Goal: Information Seeking & Learning: Learn about a topic

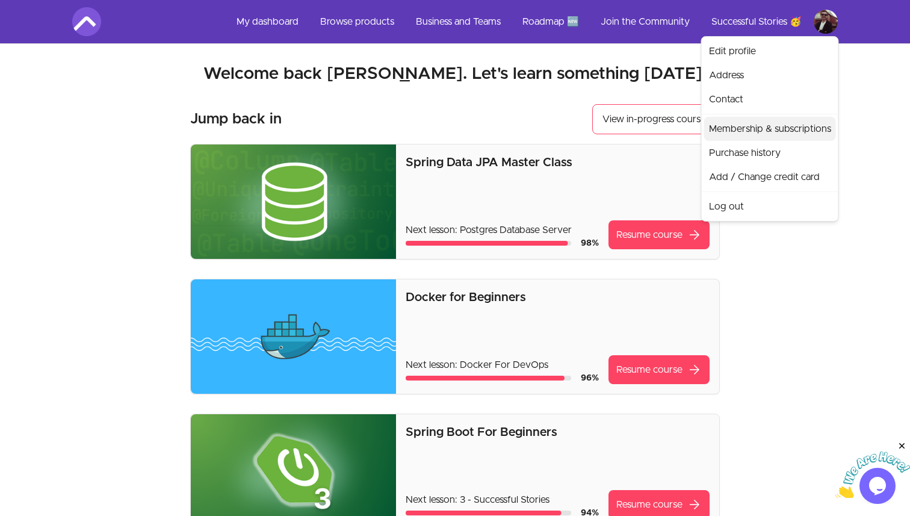
click at [745, 128] on link "Membership & subscriptions" at bounding box center [770, 129] width 132 height 24
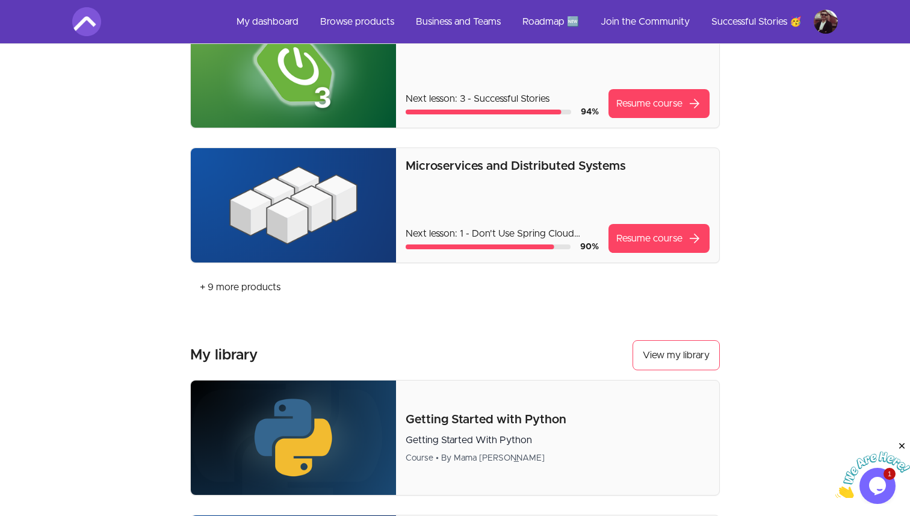
scroll to position [415, 0]
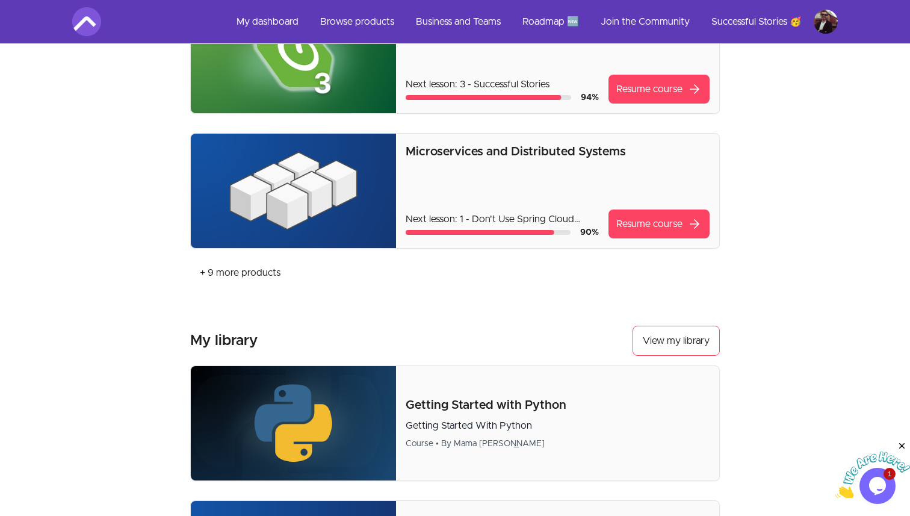
click at [361, 177] on img at bounding box center [293, 191] width 205 height 114
click at [684, 225] on link "Resume course arrow_forward" at bounding box center [659, 223] width 101 height 29
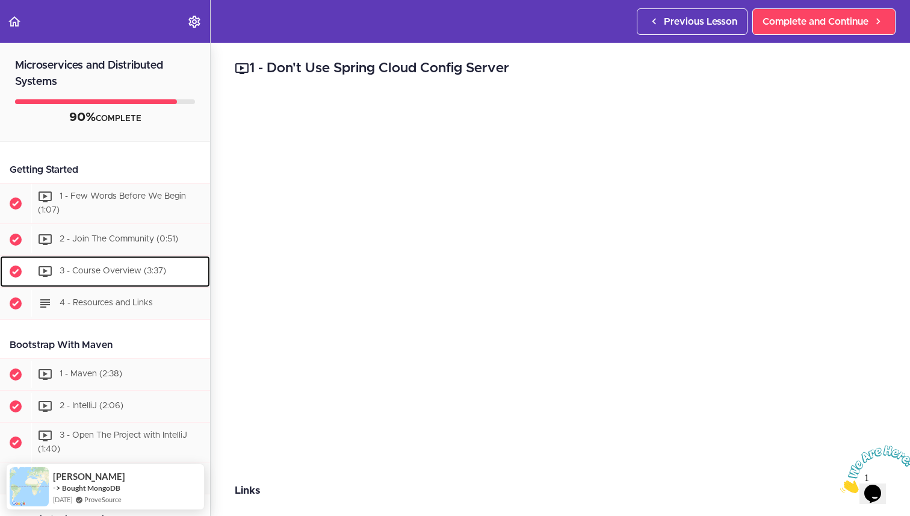
click at [146, 274] on span "3 - Course Overview (3:37)" at bounding box center [113, 271] width 107 height 8
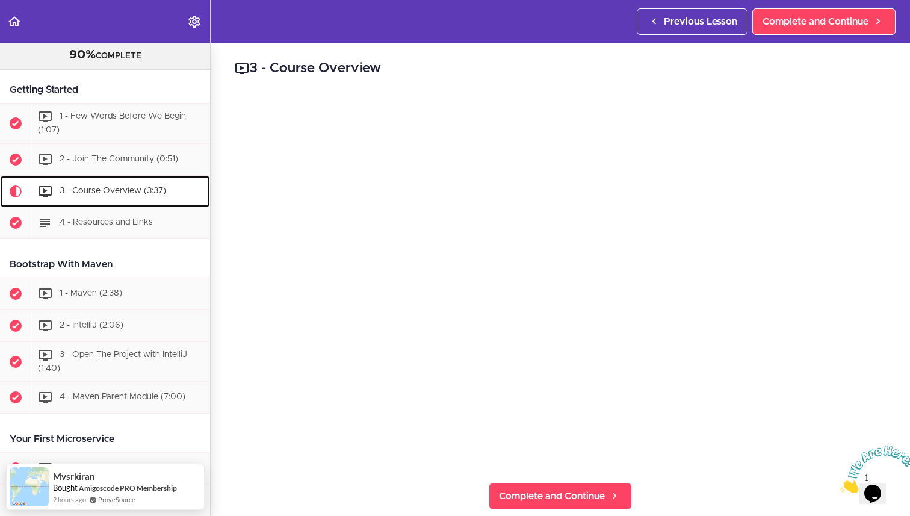
scroll to position [54, 0]
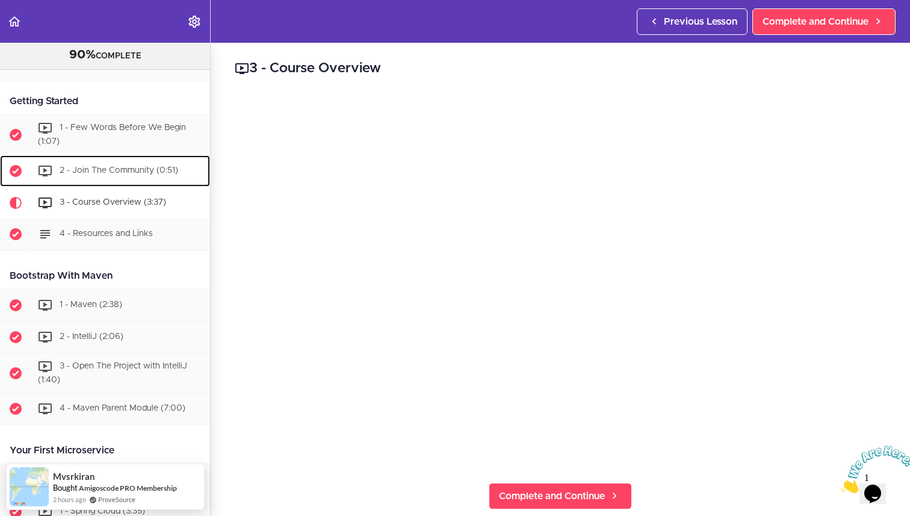
click at [137, 164] on div "2 - Join The Community (0:51)" at bounding box center [120, 171] width 179 height 26
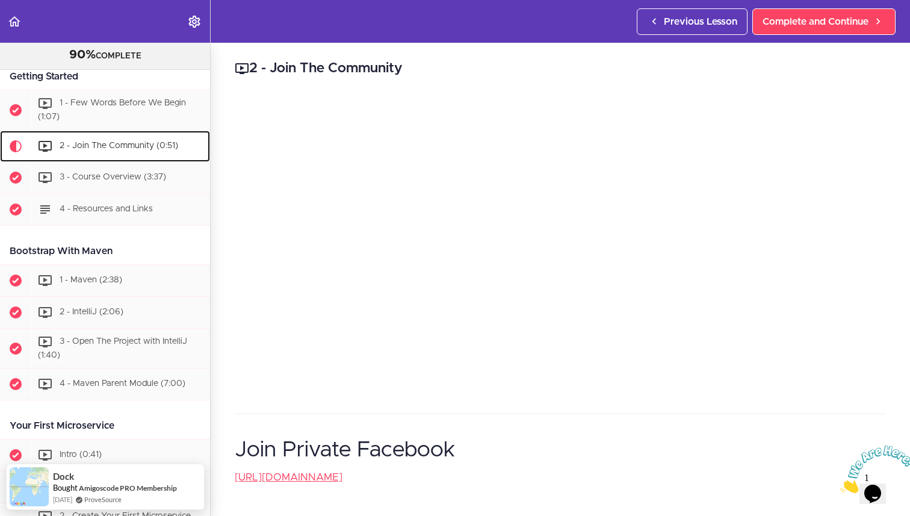
scroll to position [73, 0]
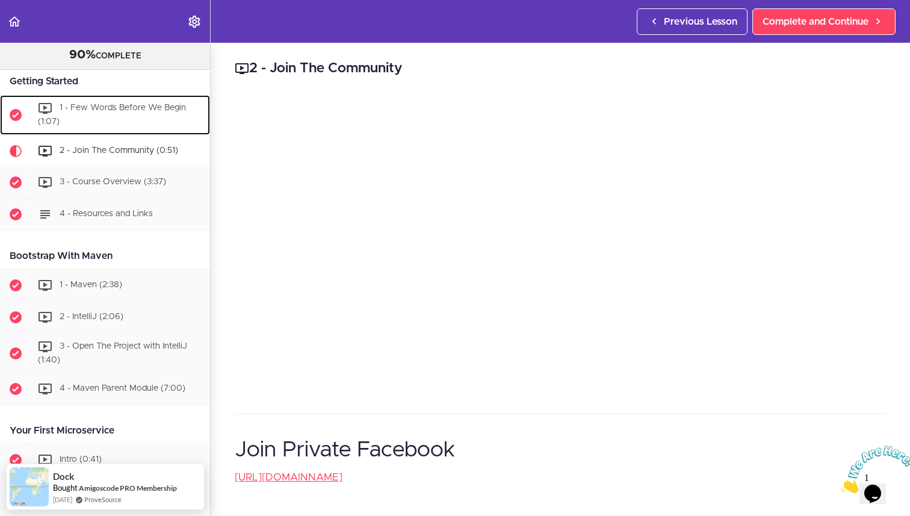
click at [113, 110] on span "1 - Few Words Before We Begin (1:07)" at bounding box center [112, 115] width 148 height 22
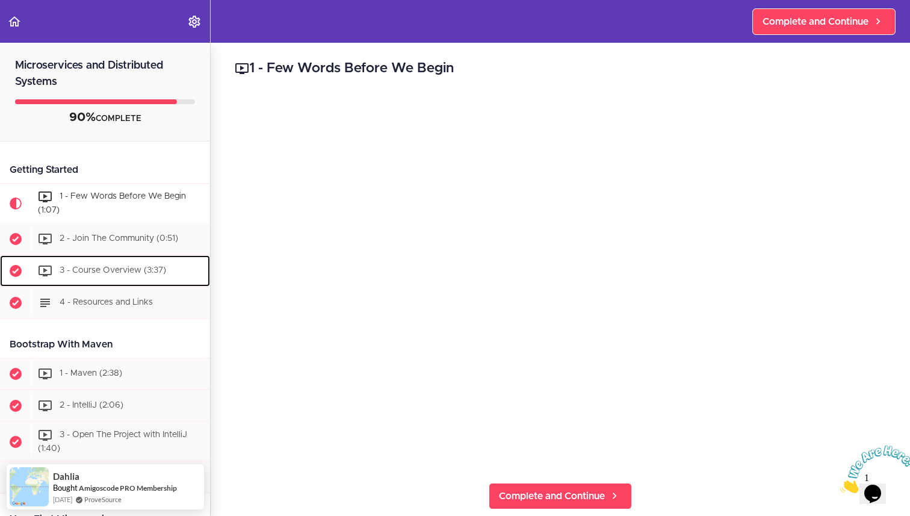
click at [125, 265] on div "3 - Course Overview (3:37)" at bounding box center [120, 271] width 179 height 26
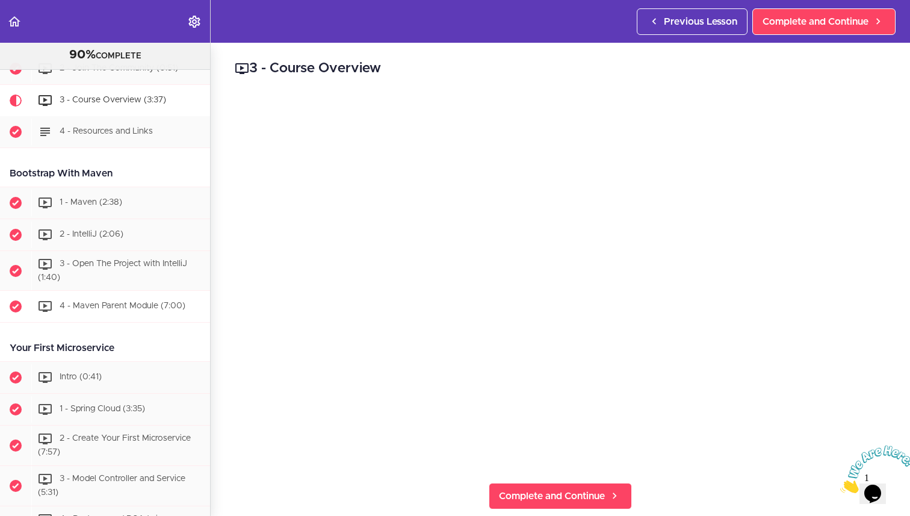
scroll to position [176, 0]
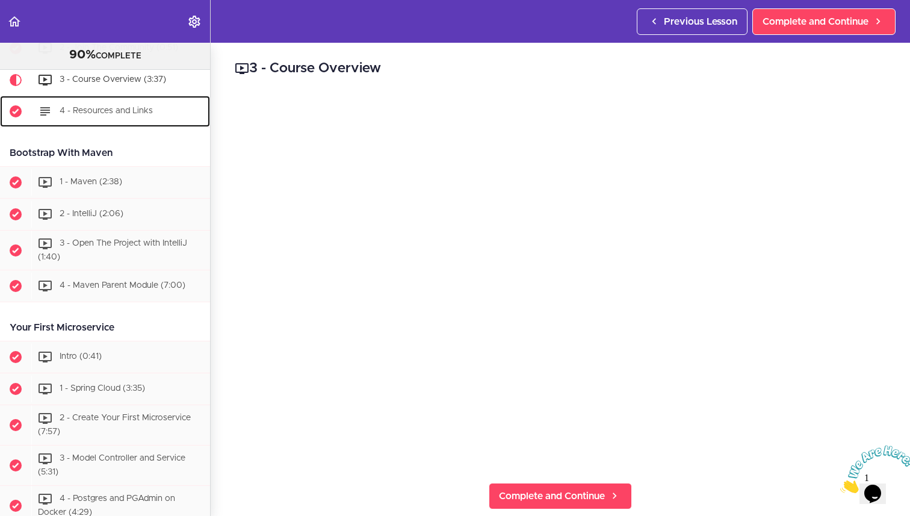
click at [121, 112] on span "4 - Resources and Links" at bounding box center [106, 111] width 93 height 8
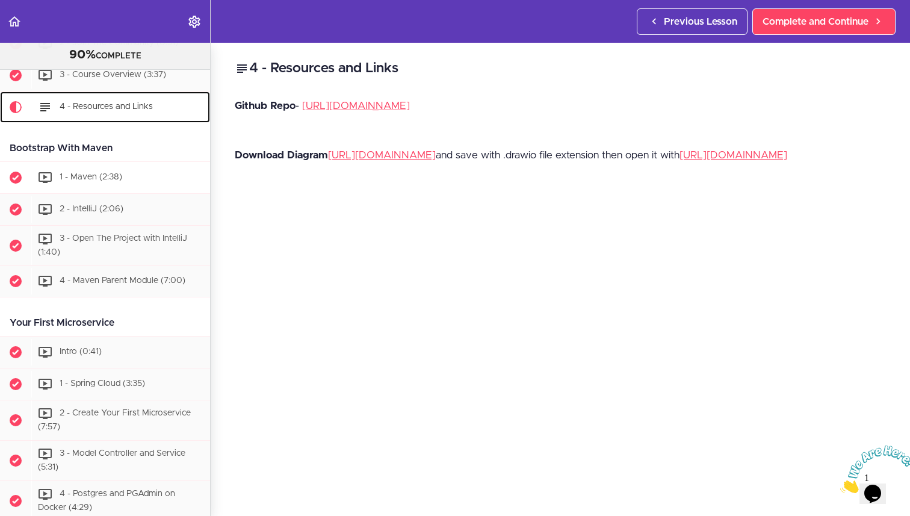
scroll to position [185, 0]
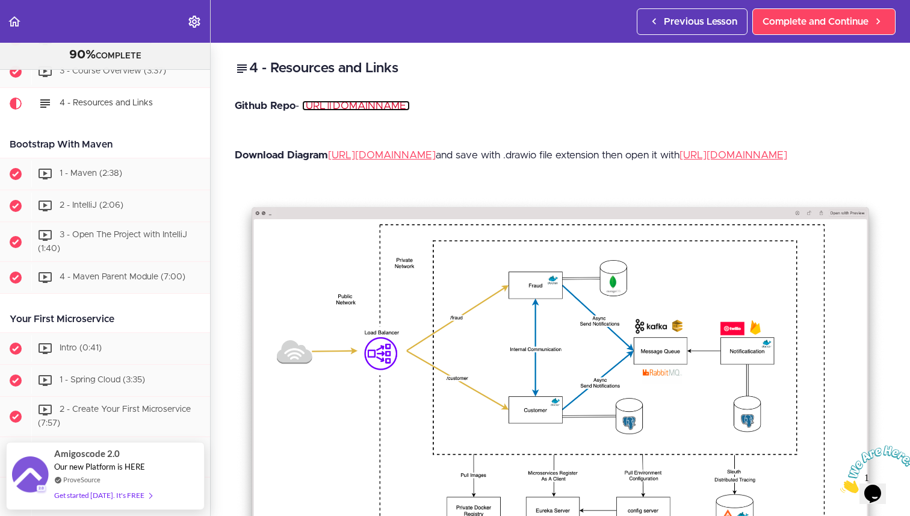
click at [356, 104] on link "[URL][DOMAIN_NAME]" at bounding box center [356, 106] width 108 height 10
click at [367, 160] on link "[URL][DOMAIN_NAME]" at bounding box center [382, 155] width 108 height 10
click at [117, 174] on span "1 - Maven (2:38)" at bounding box center [91, 173] width 63 height 8
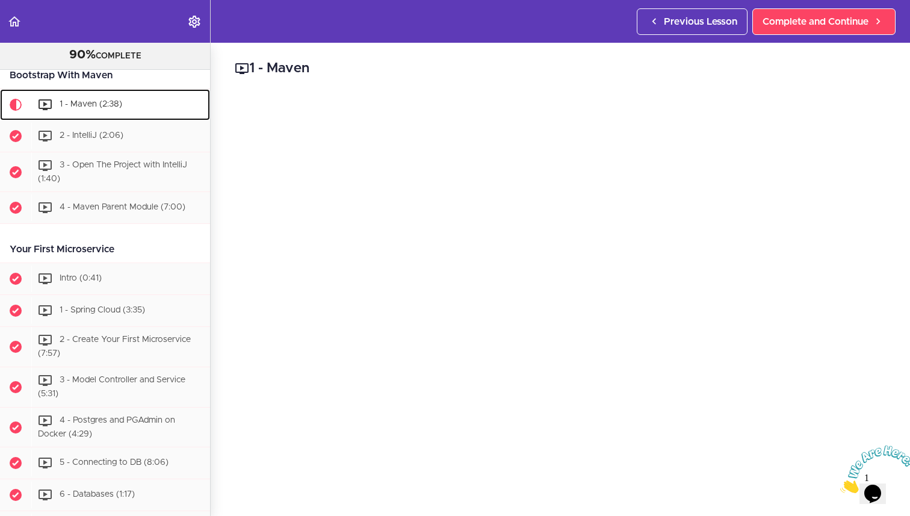
scroll to position [256, 0]
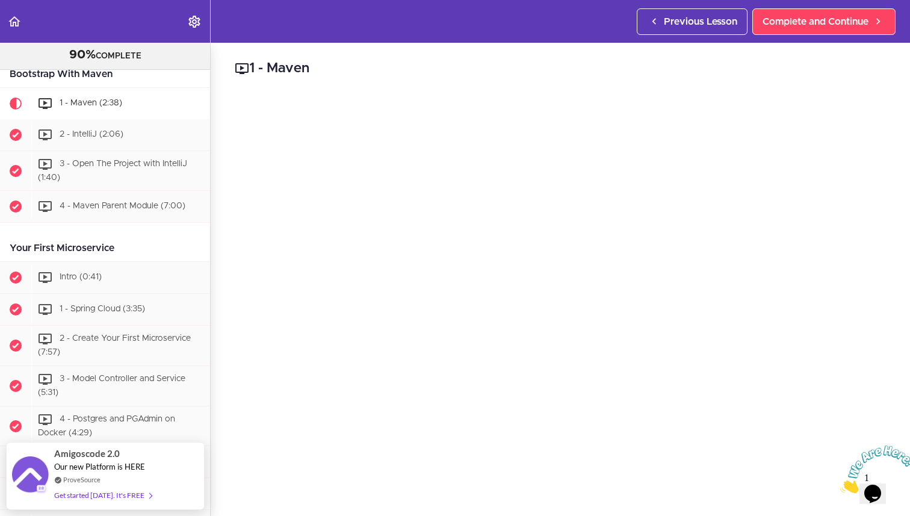
click at [876, 478] on img at bounding box center [877, 469] width 75 height 48
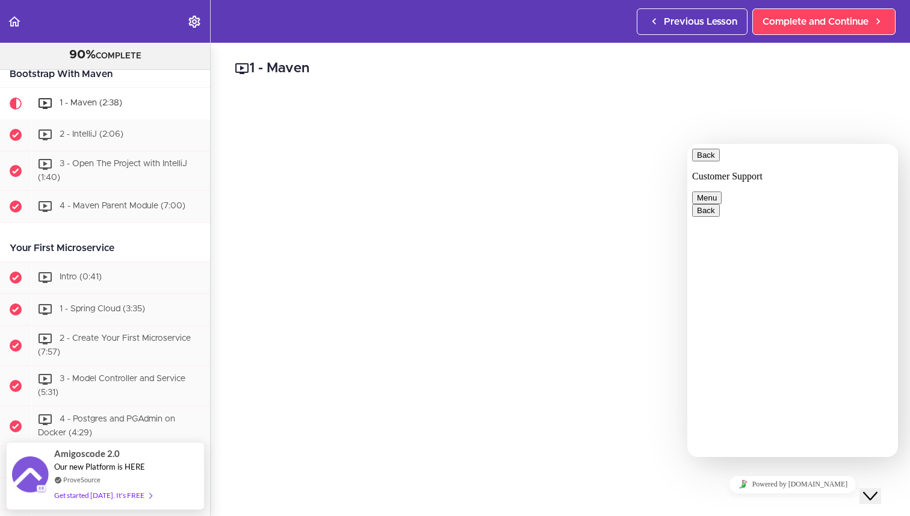
click at [709, 161] on button "Back" at bounding box center [706, 155] width 28 height 13
click at [875, 488] on button "Close Chat This icon closes the chat window." at bounding box center [871, 496] width 22 height 16
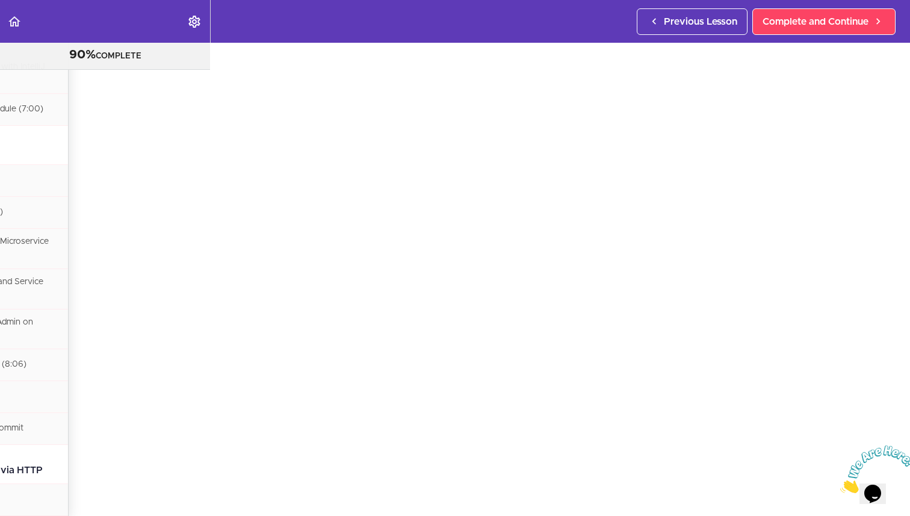
scroll to position [25, 144]
click at [860, 483] on button "Opens Chat This icon Opens the chat window." at bounding box center [873, 493] width 26 height 20
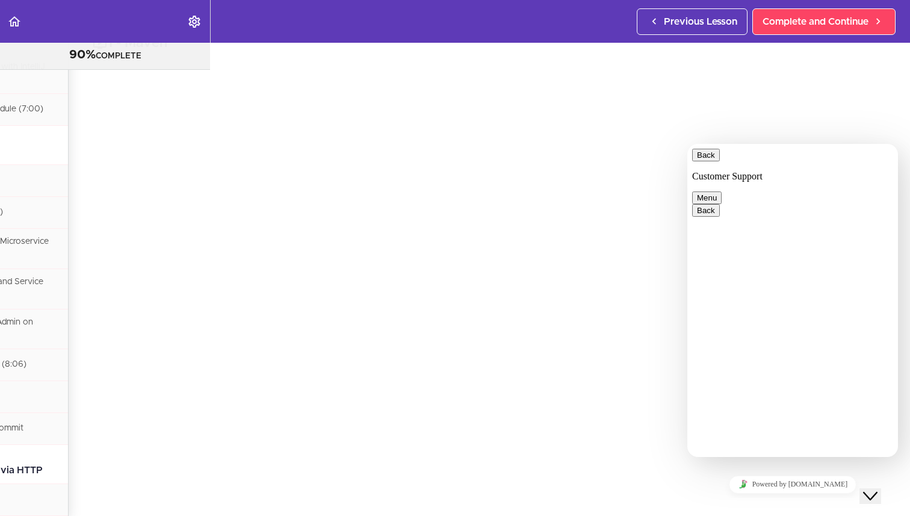
click at [878, 492] on icon "Chat widget" at bounding box center [870, 496] width 14 height 8
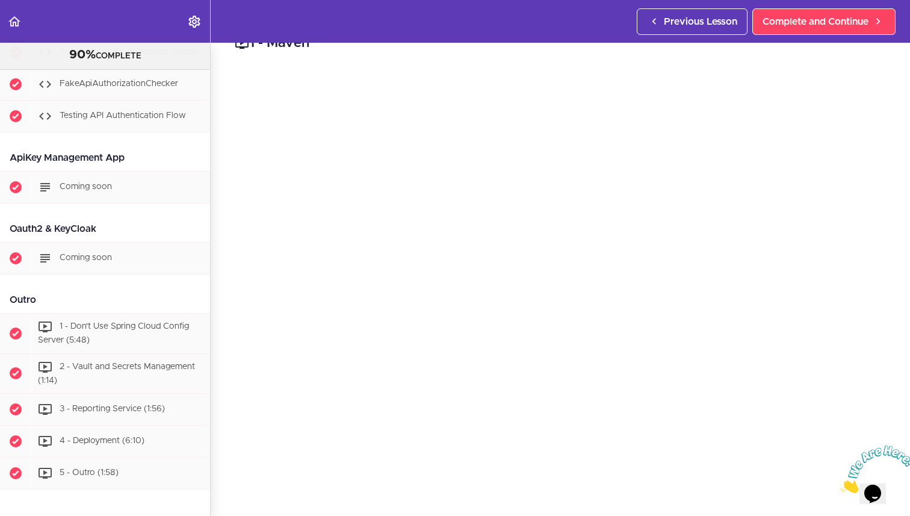
scroll to position [88, 0]
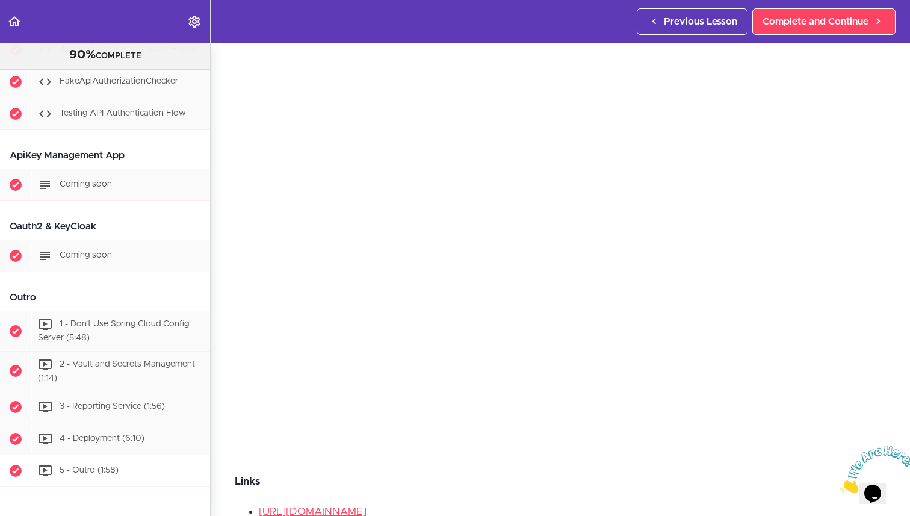
drag, startPoint x: 25, startPoint y: 70, endPoint x: 113, endPoint y: 422, distance: 362.8
copy div "1 - Why a message queue (3:52) 2 - Simulate Slow Response (4:30) 3 - AMQP & Rab…"
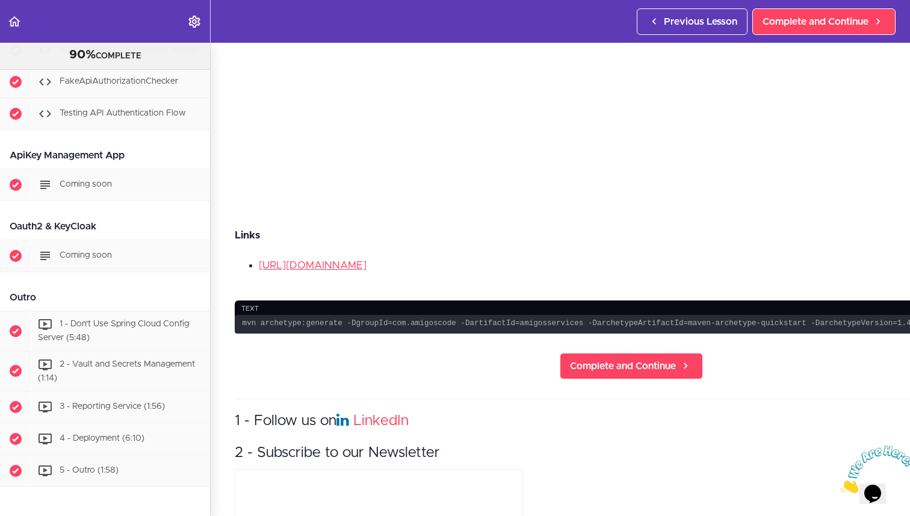
scroll to position [398, 0]
drag, startPoint x: 11, startPoint y: 216, endPoint x: 117, endPoint y: 515, distance: 317.6
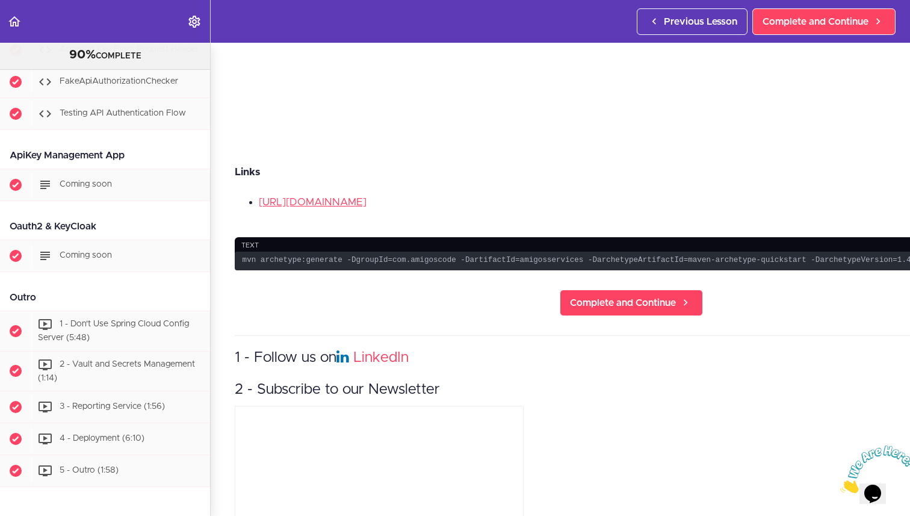
click at [117, 515] on body "Autoplay Autocomplete Previous Lesson Complete and Continue Microservices and D…" at bounding box center [455, 264] width 910 height 528
copy div "Bootstrap With Maven 1 - Maven (2:38) 2 - IntelliJ (2:06) 3 - Open The Project …"
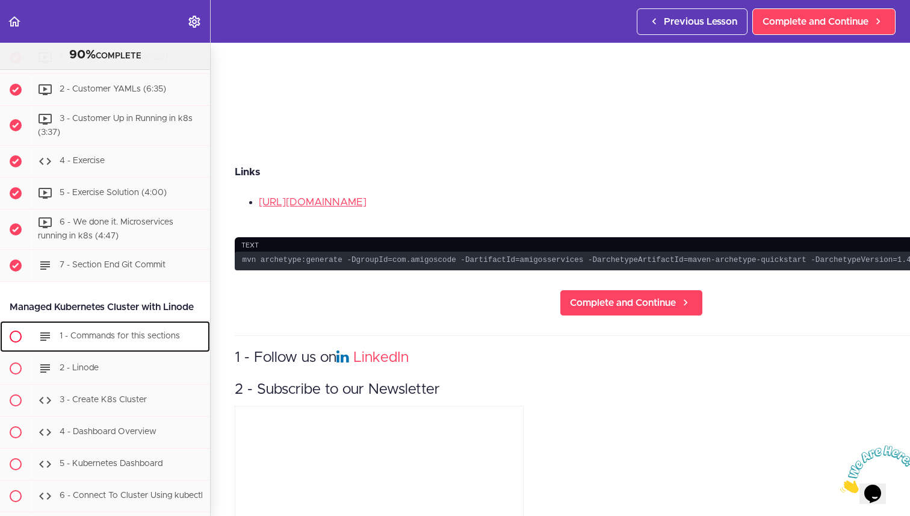
click at [111, 332] on span "1 - Commands for this sections" at bounding box center [120, 336] width 120 height 8
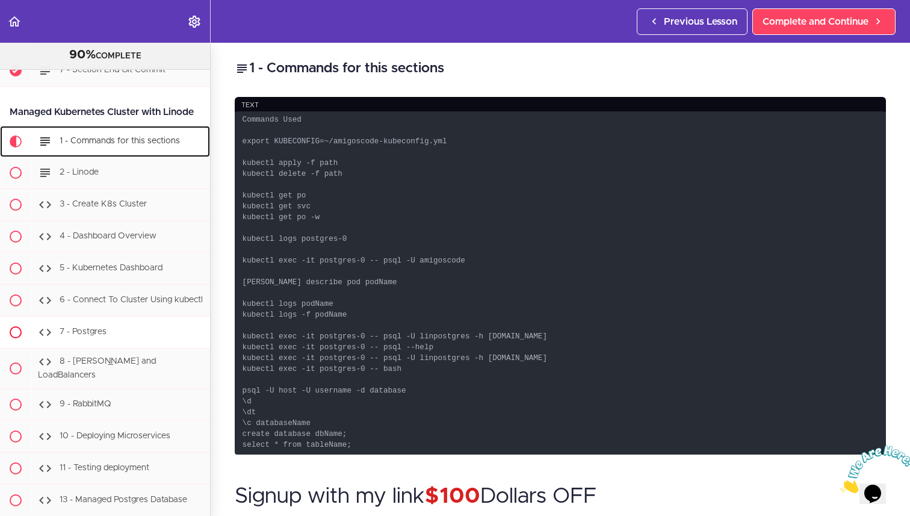
scroll to position [5109, 0]
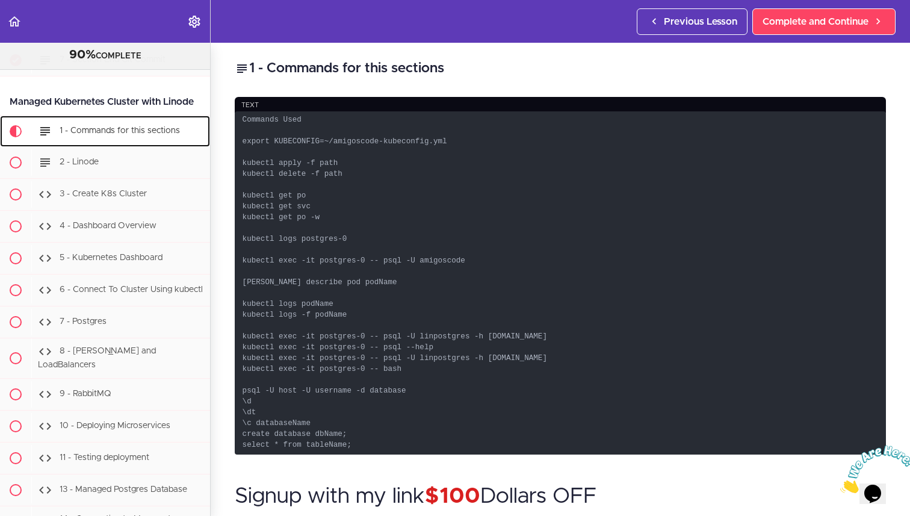
click at [107, 126] on span "1 - Commands for this sections" at bounding box center [120, 130] width 120 height 8
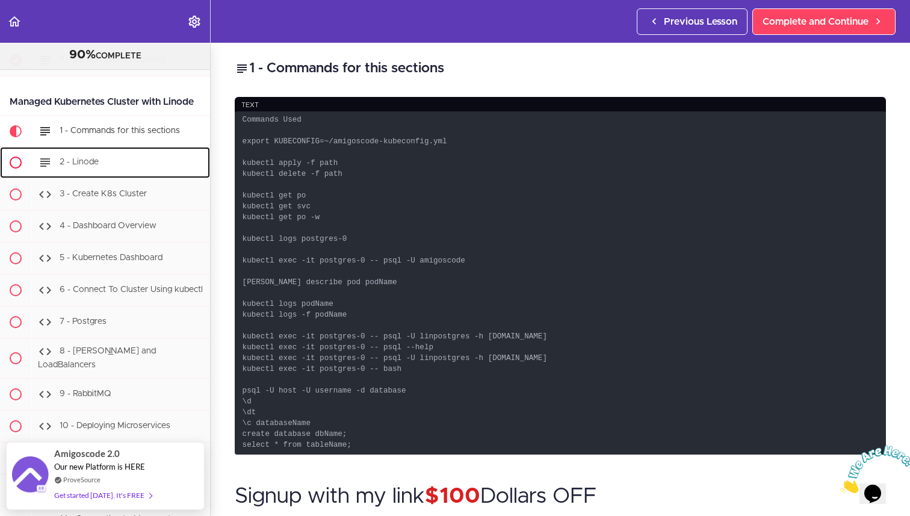
click at [94, 158] on span "2 - Linode" at bounding box center [79, 162] width 39 height 8
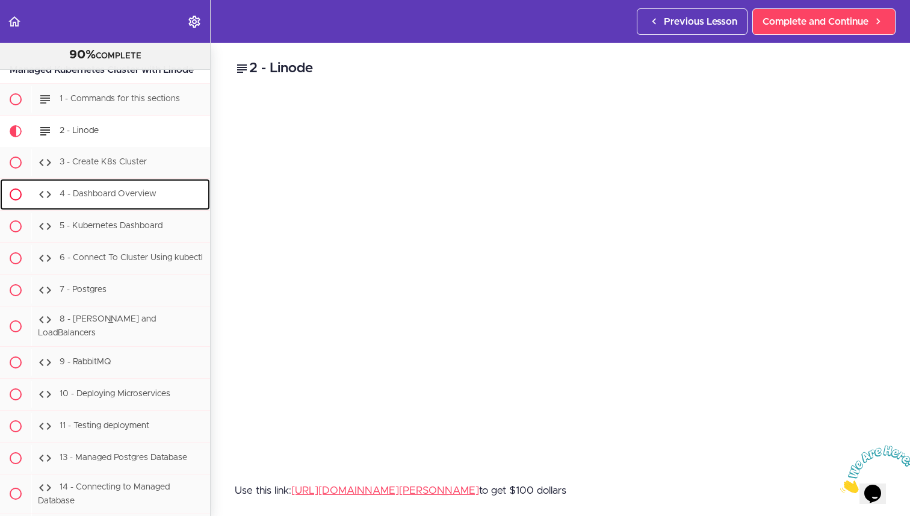
click at [95, 190] on span "4 - Dashboard Overview" at bounding box center [108, 194] width 97 height 8
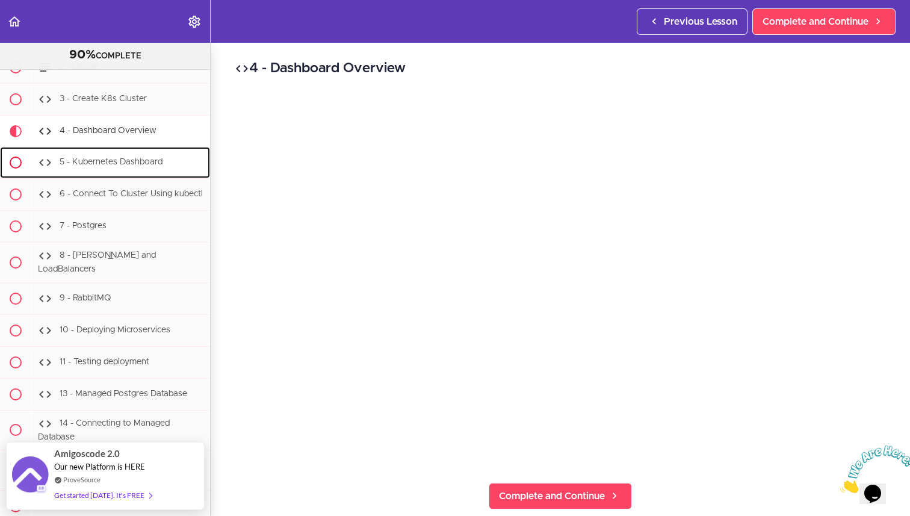
click at [105, 149] on div "5 - Kubernetes Dashboard" at bounding box center [120, 162] width 179 height 26
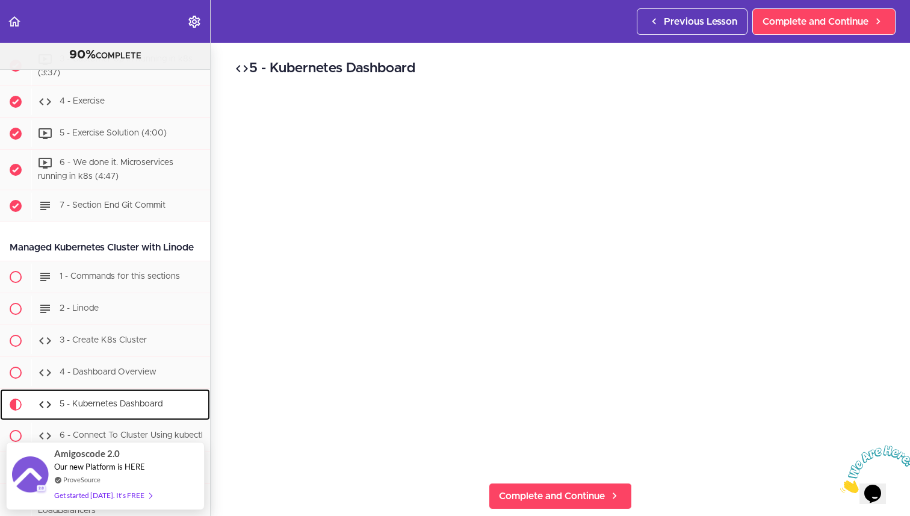
scroll to position [4959, 0]
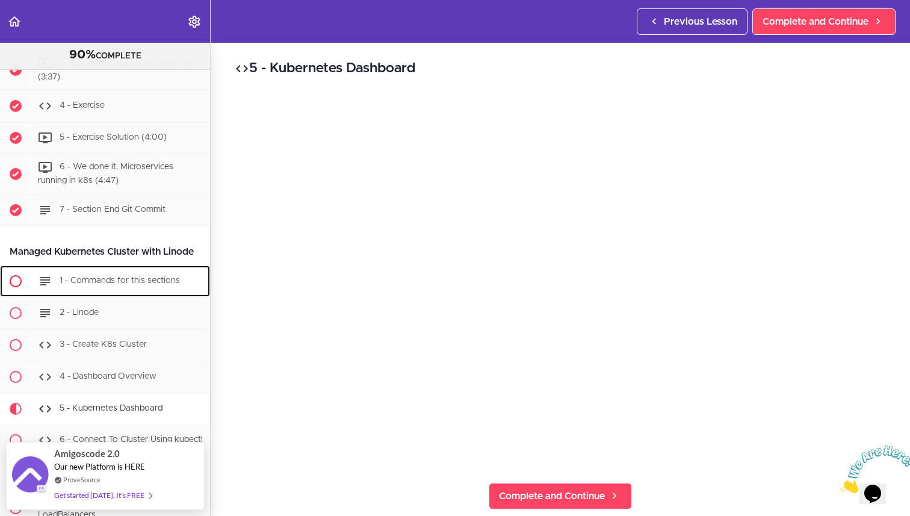
click at [120, 276] on span "1 - Commands for this sections" at bounding box center [120, 280] width 120 height 8
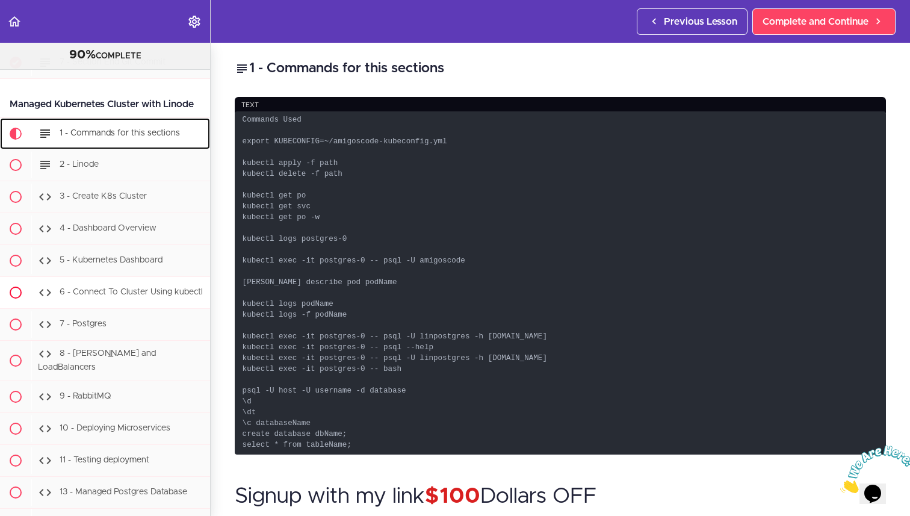
scroll to position [5109, 0]
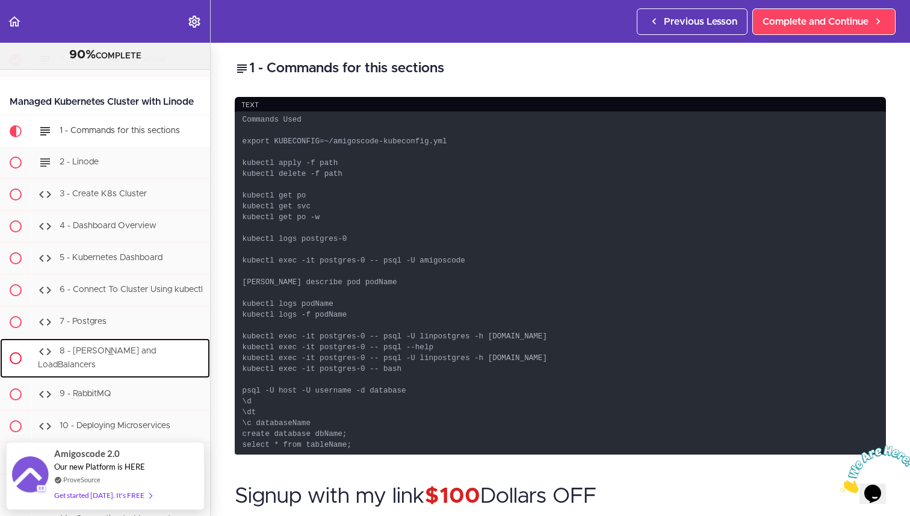
click at [95, 338] on link "8 - [PERSON_NAME] and LoadBalancers" at bounding box center [105, 358] width 210 height 40
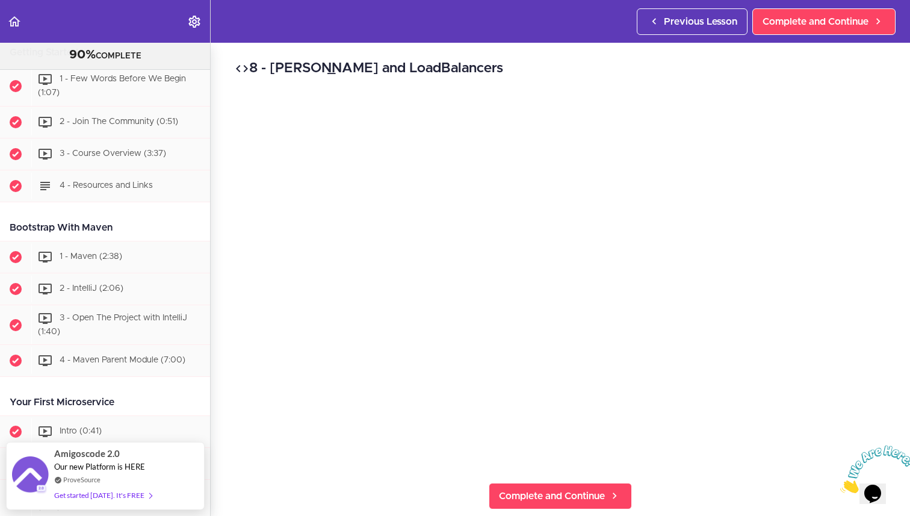
scroll to position [79, 0]
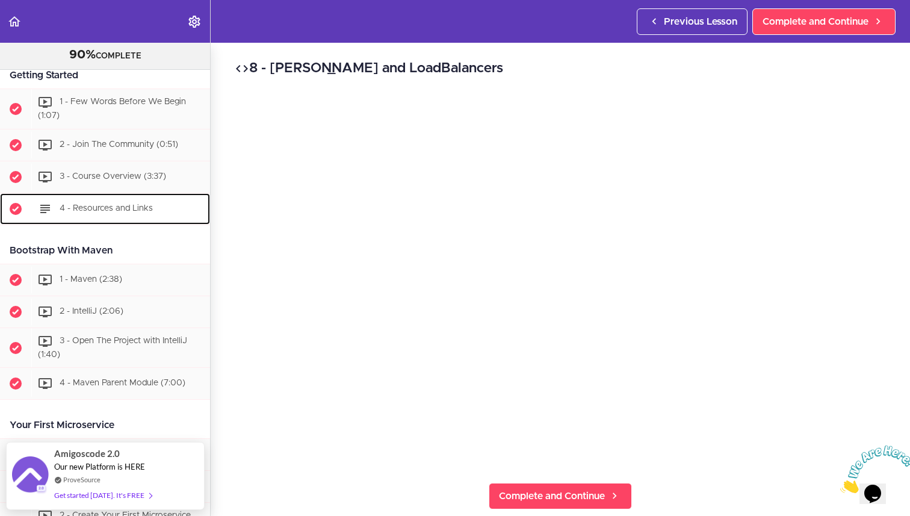
click at [98, 194] on link "4 - Resources and Links" at bounding box center [105, 208] width 210 height 31
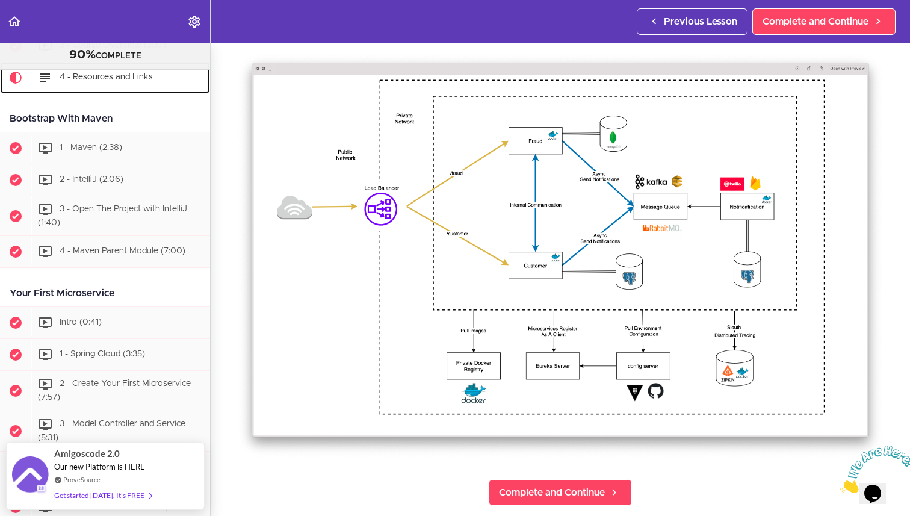
scroll to position [217, 0]
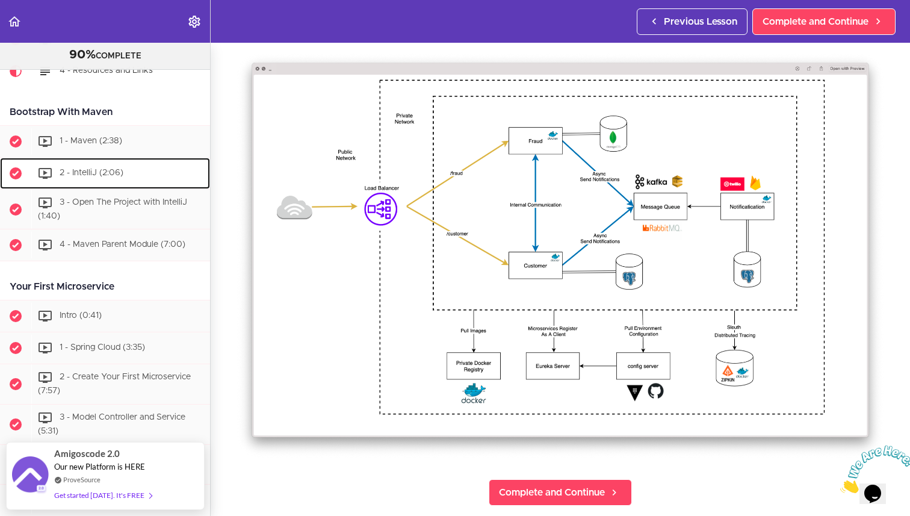
click at [100, 179] on div "2 - IntelliJ (2:06)" at bounding box center [120, 173] width 179 height 26
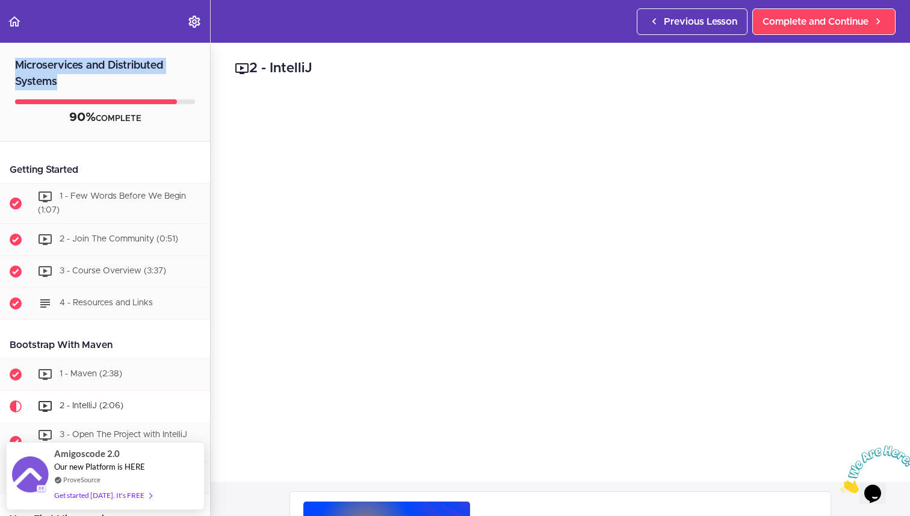
drag, startPoint x: 13, startPoint y: 64, endPoint x: 59, endPoint y: 76, distance: 47.2
click at [59, 76] on h2 "Microservices and Distributed Systems" at bounding box center [105, 67] width 210 height 48
copy h2 "Microservices and Distributed Systems"
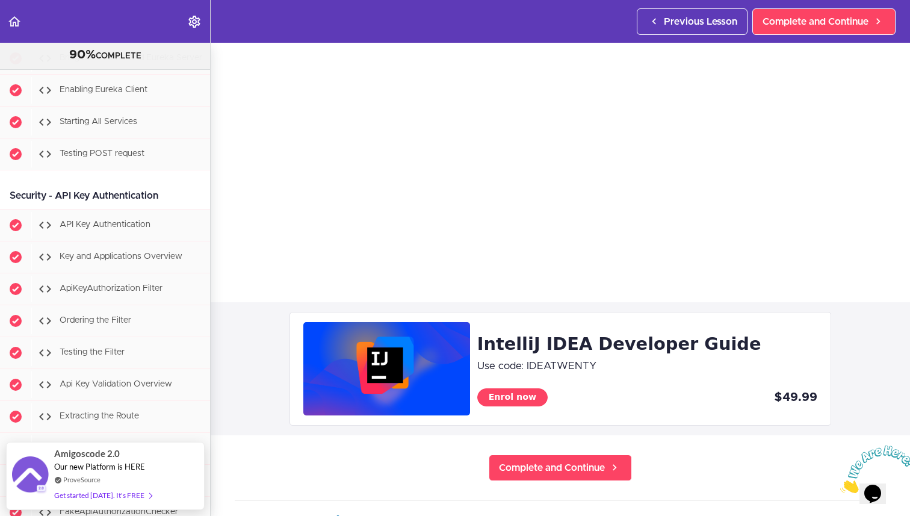
scroll to position [6417, 0]
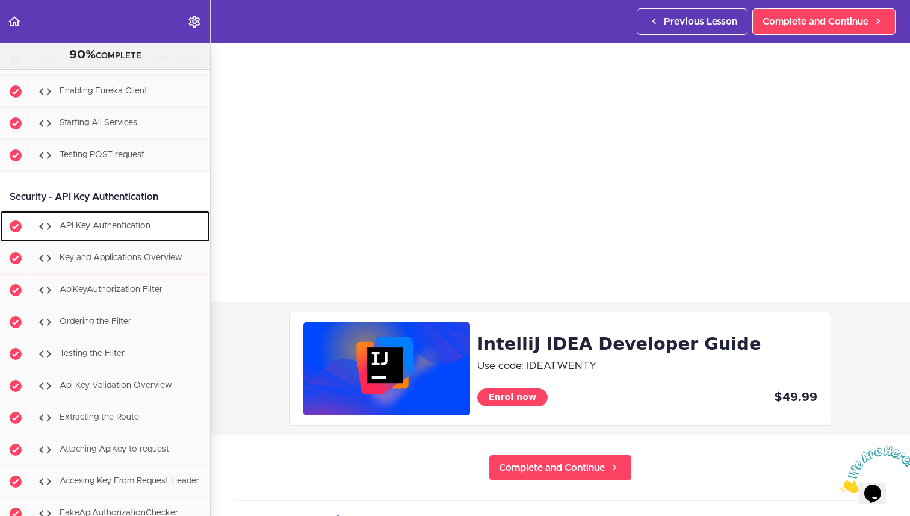
click at [124, 213] on div "API Key Authentication" at bounding box center [120, 226] width 179 height 26
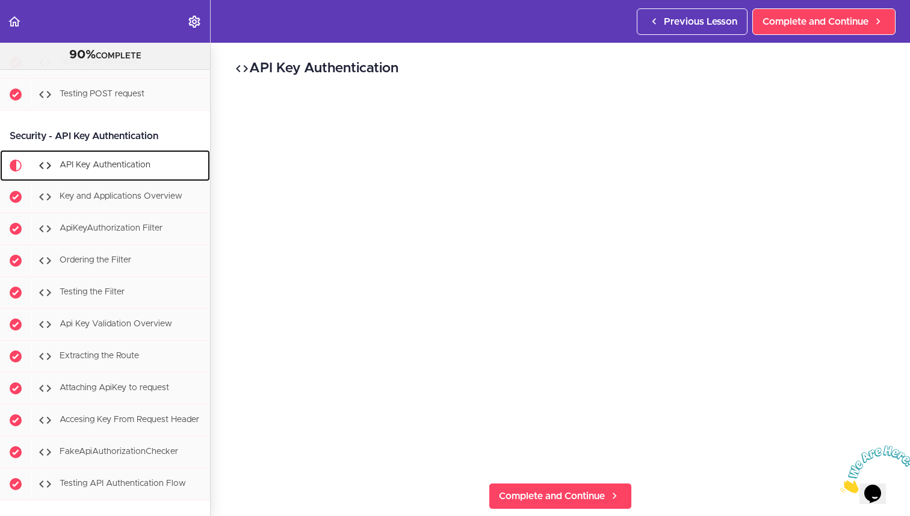
scroll to position [6479, 0]
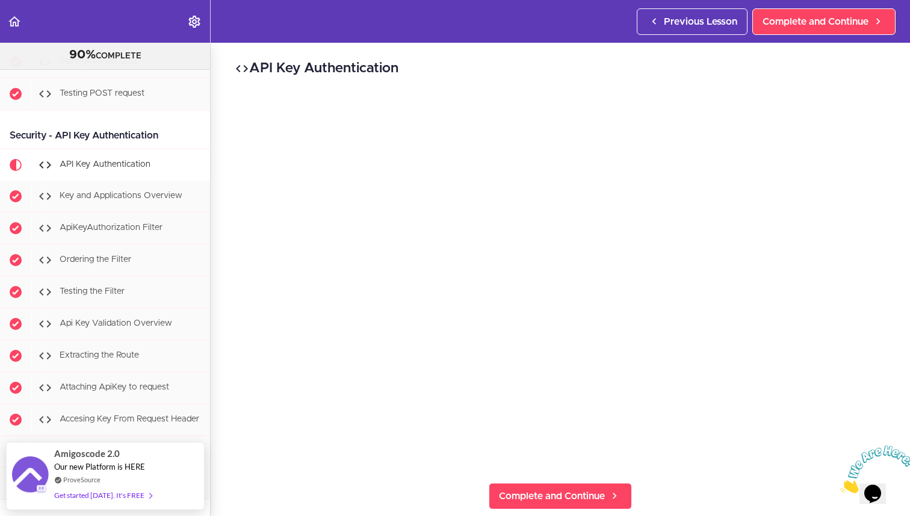
click at [840, 485] on icon "Close" at bounding box center [840, 490] width 0 height 10
